Goal: Transaction & Acquisition: Subscribe to service/newsletter

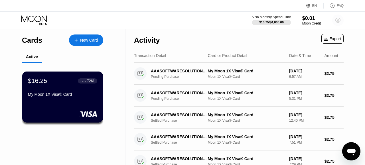
click at [340, 21] on circle at bounding box center [337, 20] width 11 height 11
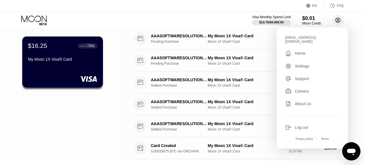
scroll to position [36, 0]
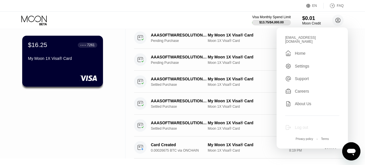
click at [304, 125] on div "Log out" at bounding box center [300, 127] width 13 height 5
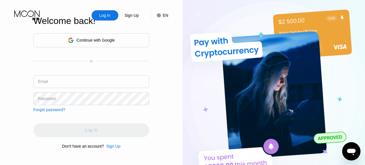
click at [232, 48] on img at bounding box center [273, 90] width 182 height 181
click at [132, 15] on div "Sign Up" at bounding box center [131, 16] width 15 height 6
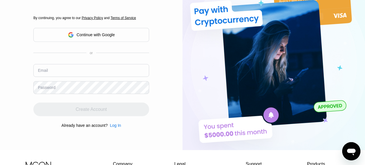
scroll to position [32, 0]
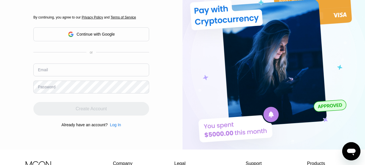
click at [95, 73] on input "text" at bounding box center [91, 70] width 116 height 13
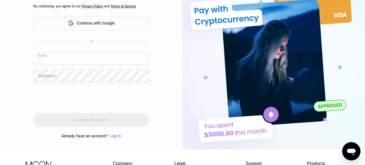
type input "I"
type input "[EMAIL_ADDRESS][DOMAIN_NAME]"
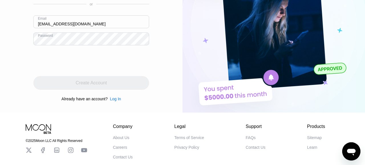
scroll to position [73, 0]
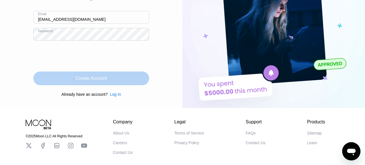
click at [102, 81] on div "Create Account" at bounding box center [90, 78] width 31 height 6
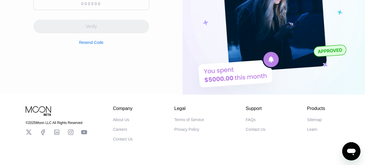
scroll to position [0, 0]
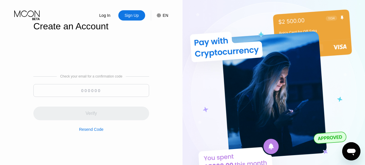
click at [101, 87] on input at bounding box center [91, 90] width 116 height 13
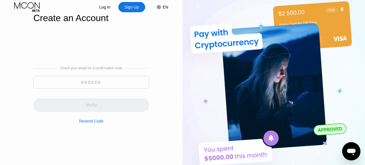
scroll to position [8, 0]
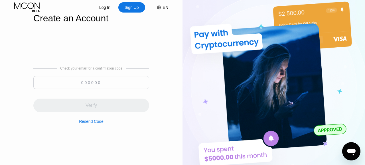
click at [89, 82] on input at bounding box center [91, 82] width 116 height 13
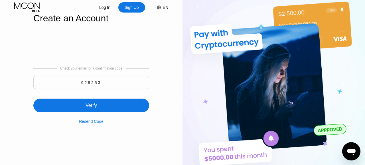
type input "928253"
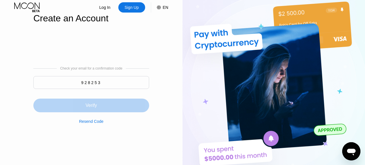
click at [89, 108] on div "Verify" at bounding box center [90, 106] width 11 height 6
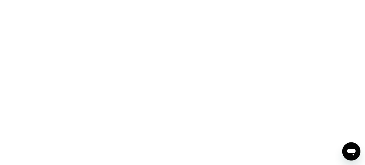
scroll to position [0, 0]
